Goal: Task Accomplishment & Management: Manage account settings

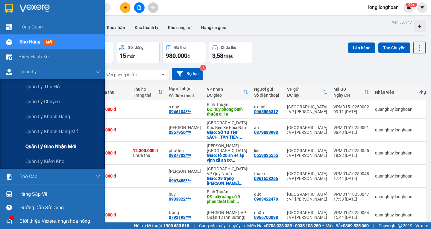
click at [55, 151] on div "Quản lý giao nhận mới" at bounding box center [62, 146] width 75 height 15
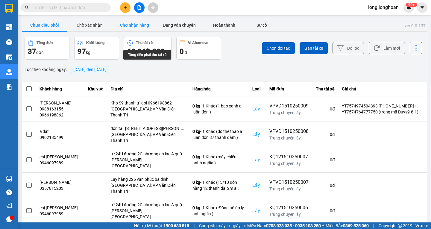
click at [136, 29] on button "Chờ nhận hàng" at bounding box center [134, 25] width 45 height 12
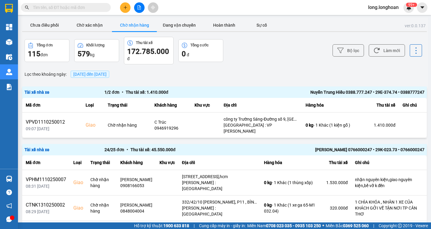
click at [296, 78] on div "Lọc theo khoảng ngày : 15/10/2025 đến 15/10/2025" at bounding box center [224, 74] width 405 height 10
click at [234, 76] on div "Lọc theo khoảng ngày : 15/10/2025 đến 15/10/2025" at bounding box center [224, 74] width 405 height 10
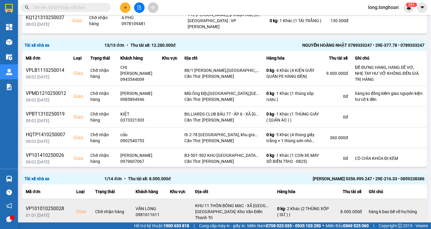
scroll to position [1014, 0]
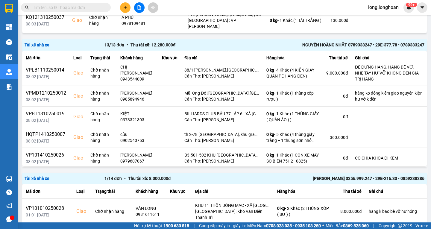
click at [43, 176] on span "Tài xế nhà xe" at bounding box center [37, 178] width 25 height 5
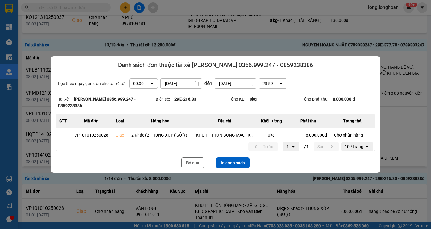
click at [323, 46] on div at bounding box center [215, 114] width 431 height 229
click at [193, 160] on button "Bỏ qua" at bounding box center [192, 162] width 23 height 11
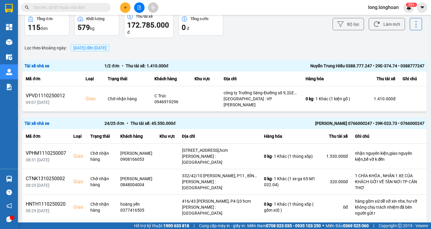
scroll to position [0, 0]
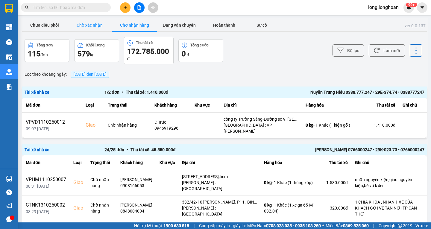
click at [86, 21] on button "Chờ xác nhận" at bounding box center [89, 25] width 45 height 12
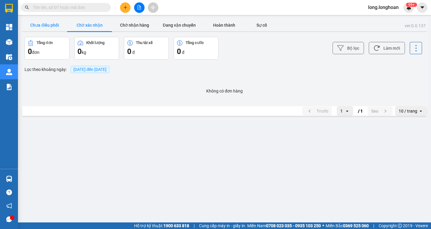
click at [55, 25] on button "Chưa điều phối" at bounding box center [44, 25] width 45 height 12
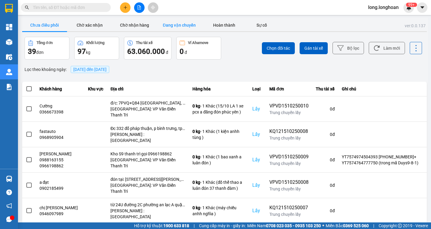
click at [169, 27] on button "Đang vận chuyển" at bounding box center [179, 25] width 45 height 12
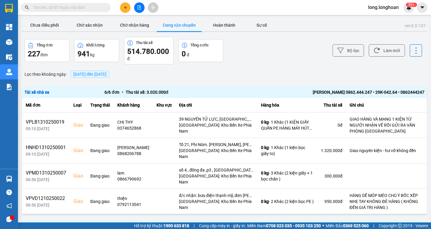
click at [100, 75] on span "15/10/2025 đến 15/10/2025" at bounding box center [89, 74] width 33 height 5
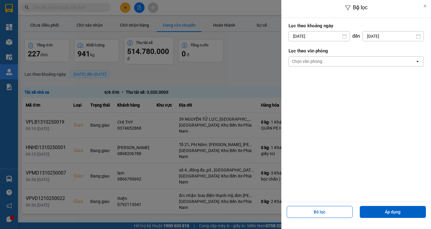
click at [342, 37] on icon at bounding box center [344, 36] width 4 height 5
click at [298, 37] on input "15/10/2025" at bounding box center [319, 36] width 61 height 10
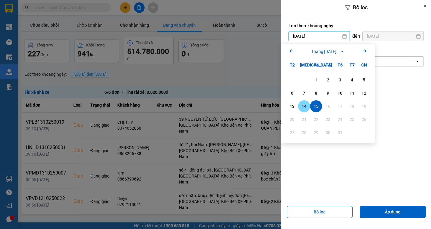
click at [304, 105] on div "14" at bounding box center [304, 106] width 8 height 7
type input "14/10/2025"
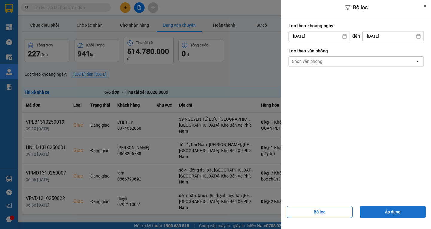
click at [383, 211] on button "Áp dụng" at bounding box center [393, 212] width 66 height 12
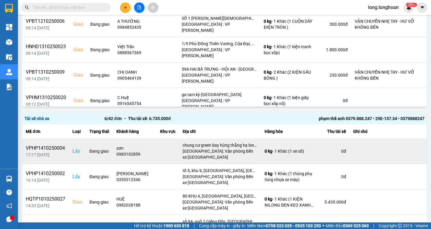
scroll to position [1120, 0]
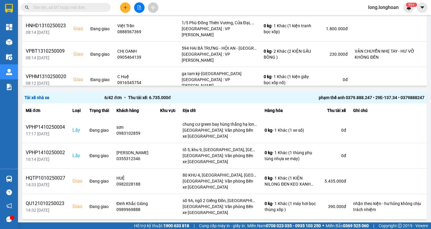
click at [382, 227] on icon "next page. current page 1 / 4" at bounding box center [385, 230] width 7 height 7
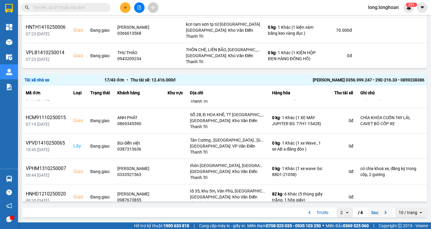
scroll to position [275, 0]
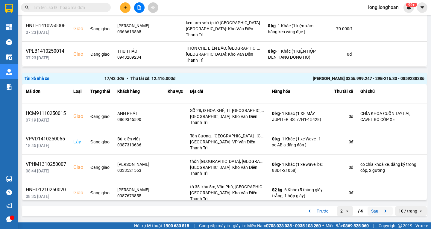
click at [376, 210] on button "Sau" at bounding box center [379, 210] width 25 height 9
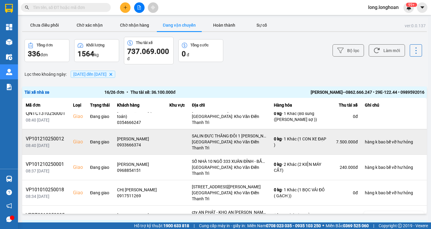
scroll to position [0, 0]
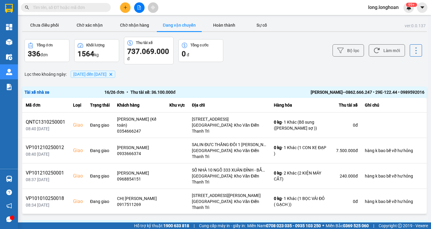
click at [171, 91] on div "16 / 26 đơn • Thu tài xế: 36.100.000 đ" at bounding box center [184, 92] width 160 height 7
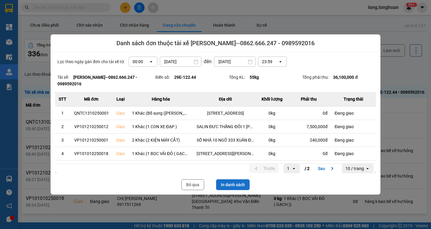
click at [226, 182] on button "In danh sách" at bounding box center [233, 184] width 34 height 11
drag, startPoint x: 181, startPoint y: 104, endPoint x: 268, endPoint y: 106, distance: 86.5
click at [218, 106] on div "Số 5, lô A11, KDT Geleximco, Nam An Khánh, Hà Nội" at bounding box center [197, 104] width 42 height 10
copy div "Số 5, lô A11, KDT Geleximco, Nam An Khánh, Hà Nội"
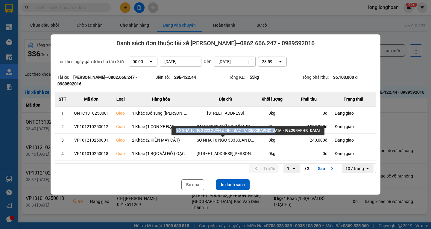
drag, startPoint x: 177, startPoint y: 129, endPoint x: 270, endPoint y: 131, distance: 93.4
click at [270, 131] on div "SỐ NHÀ 10 NGÕ 333 XUÂN ĐỈNH - BẮC TỪ LIÊM - HÀ NỘI" at bounding box center [247, 131] width 153 height 10
copy div "SỐ NHÀ 10 NGÕ 333 XUÂN ĐỈNH - BẮC TỪ LIÊM - HÀ NỘI"
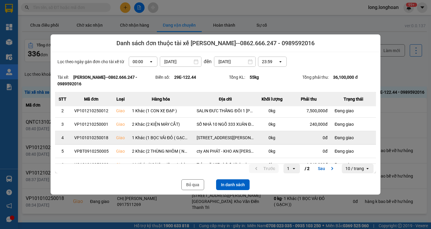
scroll to position [30, 0]
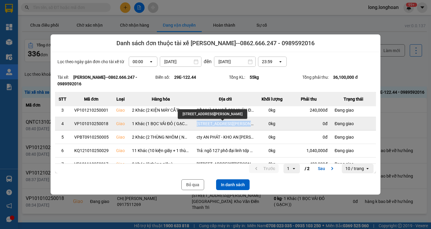
drag, startPoint x: 195, startPoint y: 123, endPoint x: 259, endPoint y: 125, distance: 64.1
click at [259, 125] on tr "4 VP101010250018 Giao 1 Khác (1 BỌC VẢI ĐỎ ( GẠCH )) SỐ 16 ĐƯỜNG PHẠM HÙNG - P,…" at bounding box center [215, 123] width 321 height 13
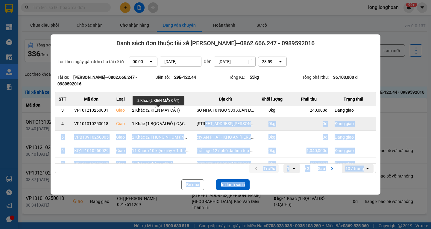
drag, startPoint x: 262, startPoint y: 114, endPoint x: 205, endPoint y: 122, distance: 58.0
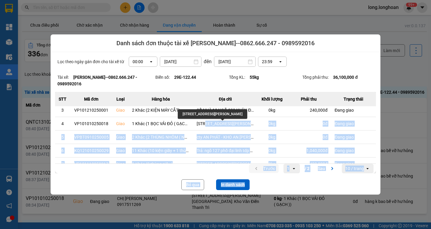
drag, startPoint x: 183, startPoint y: 114, endPoint x: 262, endPoint y: 112, distance: 79.6
click at [247, 112] on div "SỐ 16 ĐƯỜNG PHẠM HÙNG - P, TỪ LIÊM - HÀ NỘI" at bounding box center [212, 114] width 69 height 10
copy div "SỐ 16 ĐƯỜNG PHẠM HÙNG - P, TỪ LIÊM - HÀ NỘI"
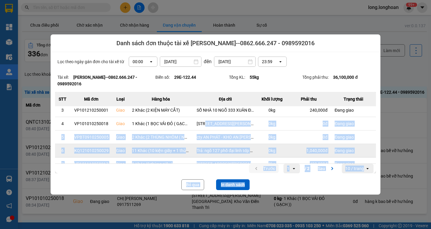
scroll to position [60, 0]
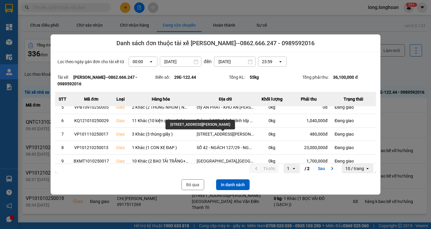
click at [235, 124] on div "số 47 ngách 26b/56 Lê Quang Đạo, Phú Đô, Nam Từ Liêm, Hà Nội" at bounding box center [199, 125] width 69 height 10
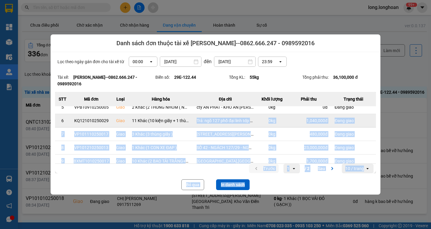
drag, startPoint x: 274, startPoint y: 124, endPoint x: 211, endPoint y: 124, distance: 63.4
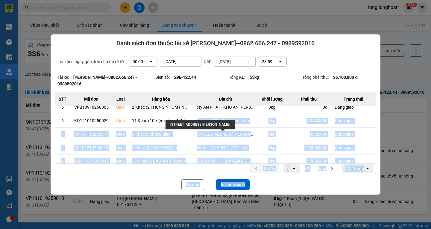
drag, startPoint x: 274, startPoint y: 125, endPoint x: 175, endPoint y: 120, distance: 98.9
click at [175, 120] on div "số 47 ngách 26b/56 Lê Quang Đạo, Phú Đô, Nam Từ Liêm, Hà Nội" at bounding box center [199, 125] width 69 height 10
drag, startPoint x: 171, startPoint y: 125, endPoint x: 277, endPoint y: 124, distance: 106.2
click at [235, 124] on div "số 47 ngách 26b/56 Lê Quang Đạo, Phú Đô, Nam Từ Liêm, Hà Nội" at bounding box center [199, 125] width 69 height 10
copy div "số 47 ngách 26b/56 Lê Quang Đạo, Phú Đô, Nam Từ Liêm, Hà Nội"
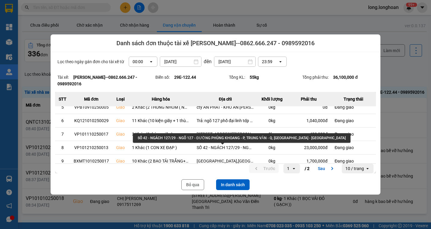
click at [307, 138] on div "SỐ 42 - NGÁCH 127/29 - NGÕ 127 - ĐƯỜNG PHÙNG KHOANG - P, TRUNG VĂN - Q, NAM TỪ …" at bounding box center [242, 138] width 218 height 10
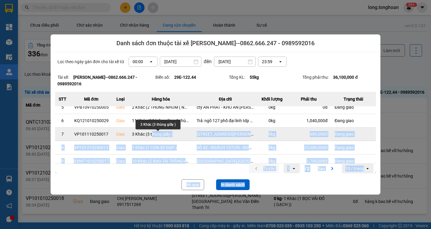
drag, startPoint x: 307, startPoint y: 137, endPoint x: 149, endPoint y: 137, distance: 158.3
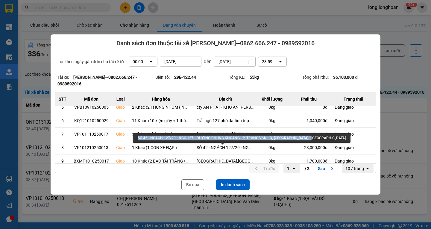
drag, startPoint x: 138, startPoint y: 136, endPoint x: 306, endPoint y: 147, distance: 168.5
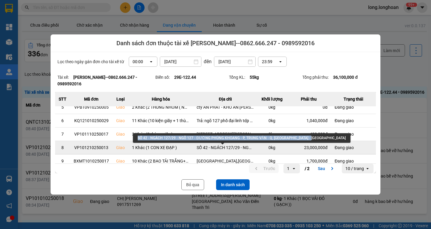
click at [307, 137] on div "SỐ 42 - NGÁCH 127/29 - NGÕ 127 - ĐƯỜNG PHÙNG KHOANG - P, TRUNG VĂN - Q, NAM TỪ …" at bounding box center [242, 138] width 218 height 10
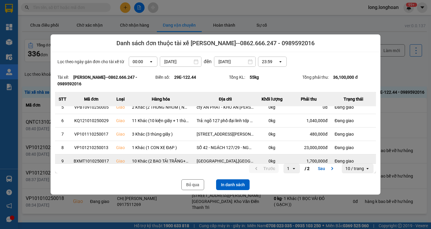
copy div "SỐ 42 - NGÁCH 127/29 - NGÕ 127 - ĐƯỜNG PHÙNG KHOANG - P, TRUNG VĂN - Q, NAM TỪ …"
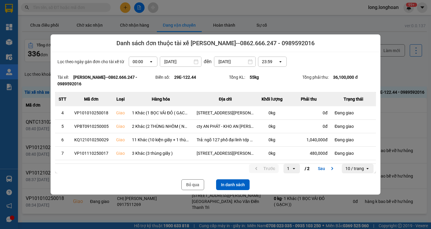
scroll to position [0, 0]
